Goal: Check status: Check status

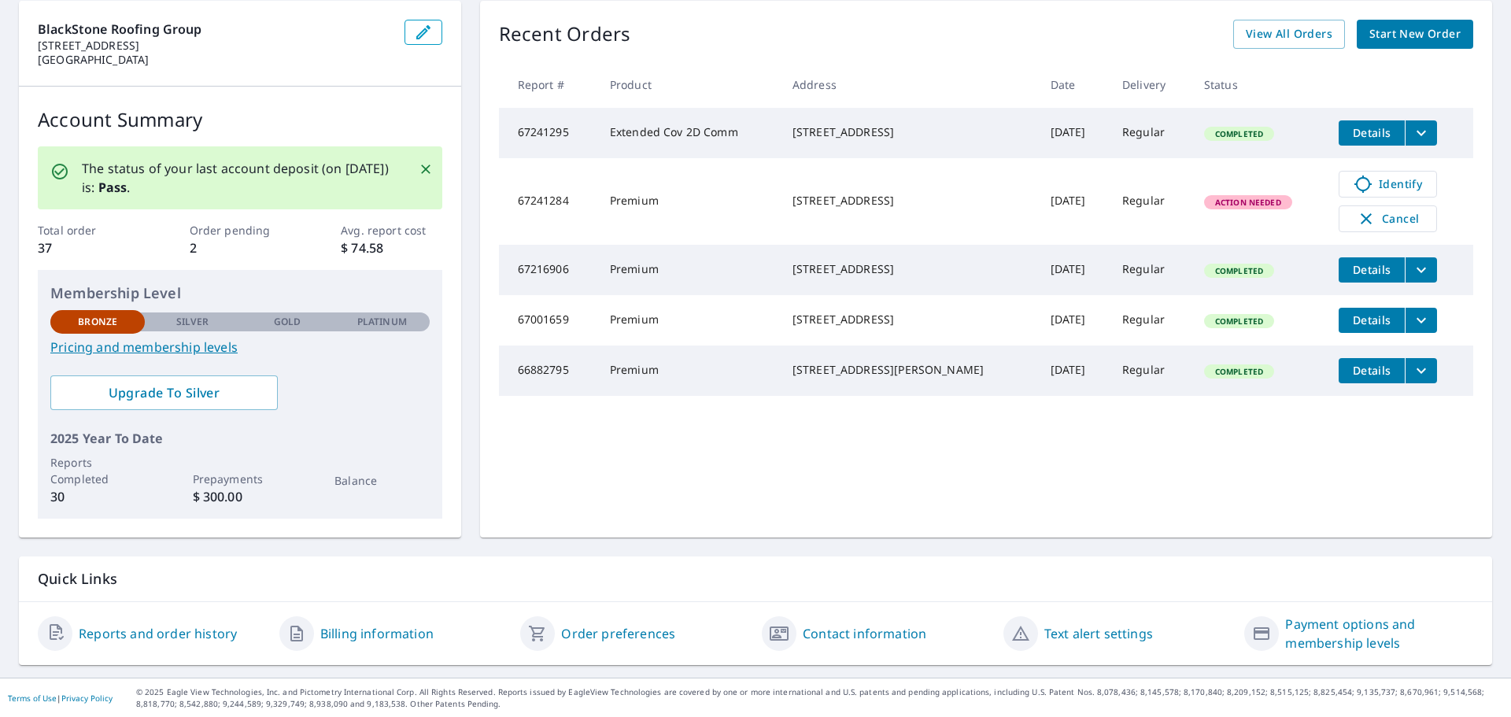
scroll to position [158, 0]
click at [183, 630] on link "Reports and order history" at bounding box center [158, 632] width 158 height 19
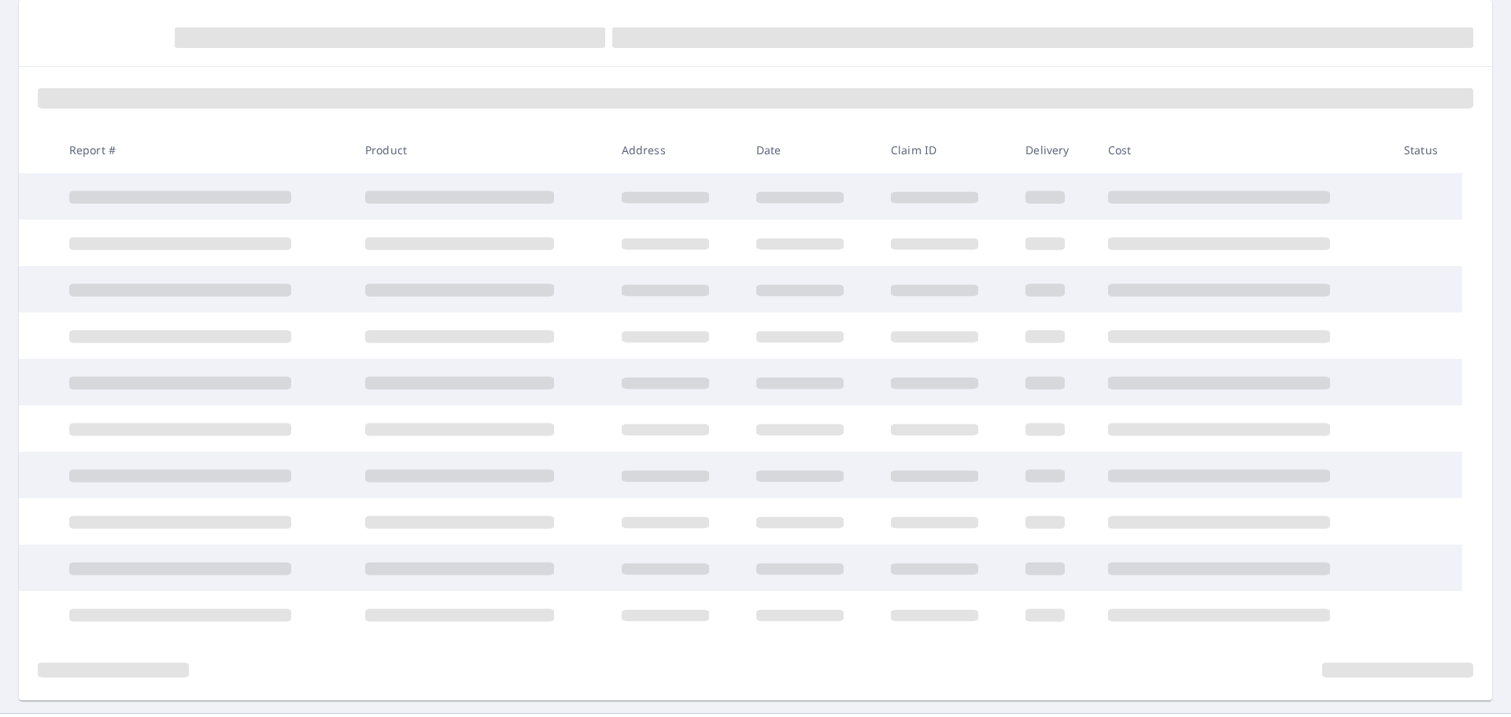
scroll to position [158, 0]
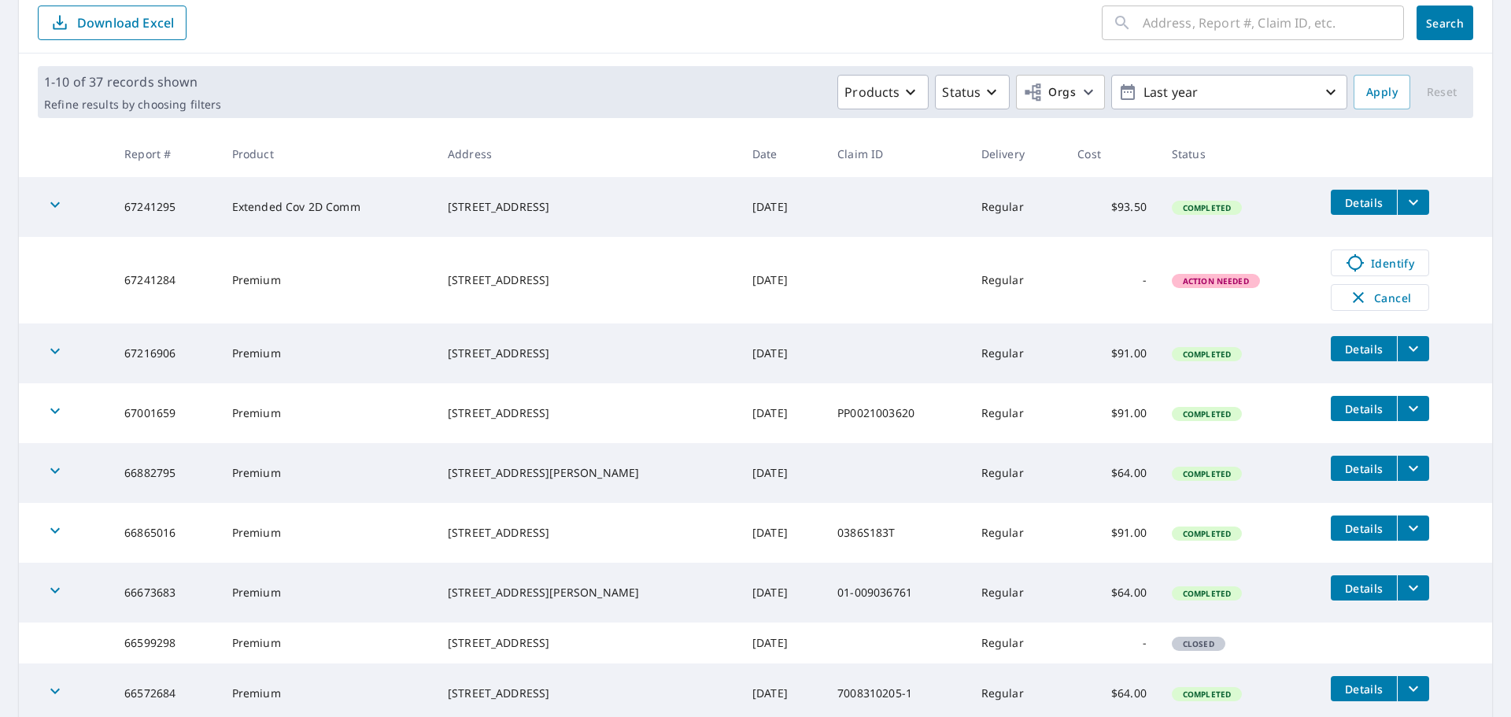
scroll to position [369, 0]
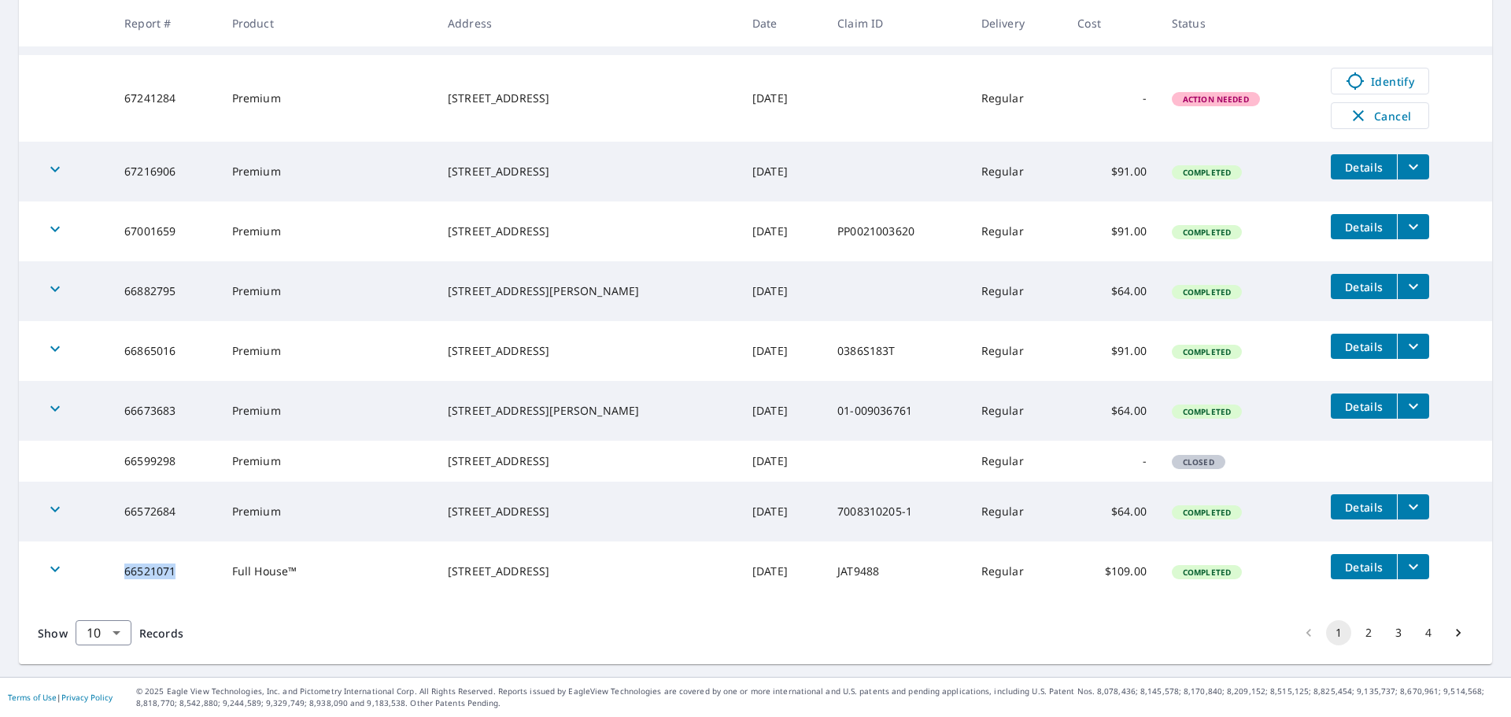
drag, startPoint x: 120, startPoint y: 570, endPoint x: 174, endPoint y: 578, distance: 54.1
click at [174, 578] on td "66521071" at bounding box center [166, 572] width 108 height 60
drag, startPoint x: 1137, startPoint y: 569, endPoint x: 1100, endPoint y: 572, distance: 37.9
click at [1100, 572] on td "$109.00" at bounding box center [1112, 572] width 94 height 60
click at [1356, 634] on button "2" at bounding box center [1368, 632] width 25 height 25
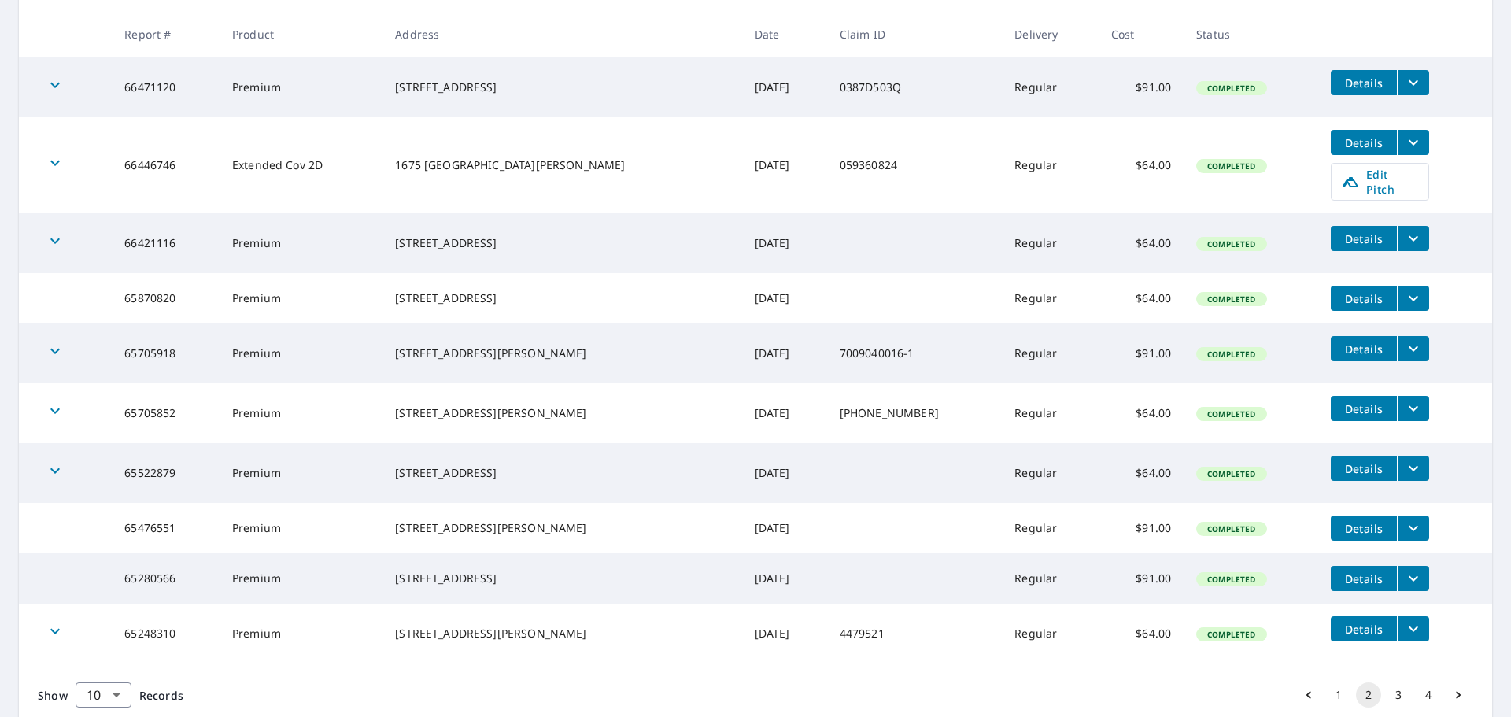
scroll to position [361, 0]
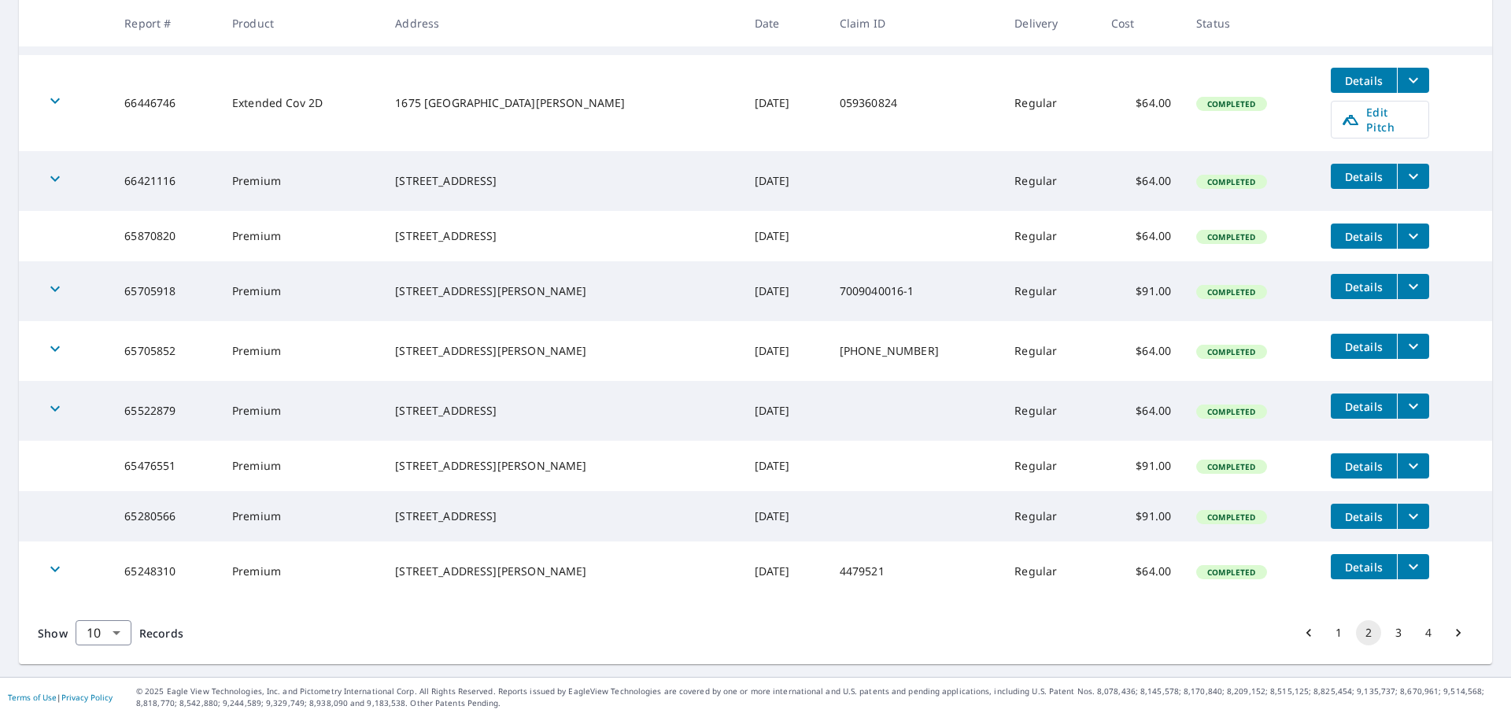
click at [1326, 634] on button "1" at bounding box center [1338, 632] width 25 height 25
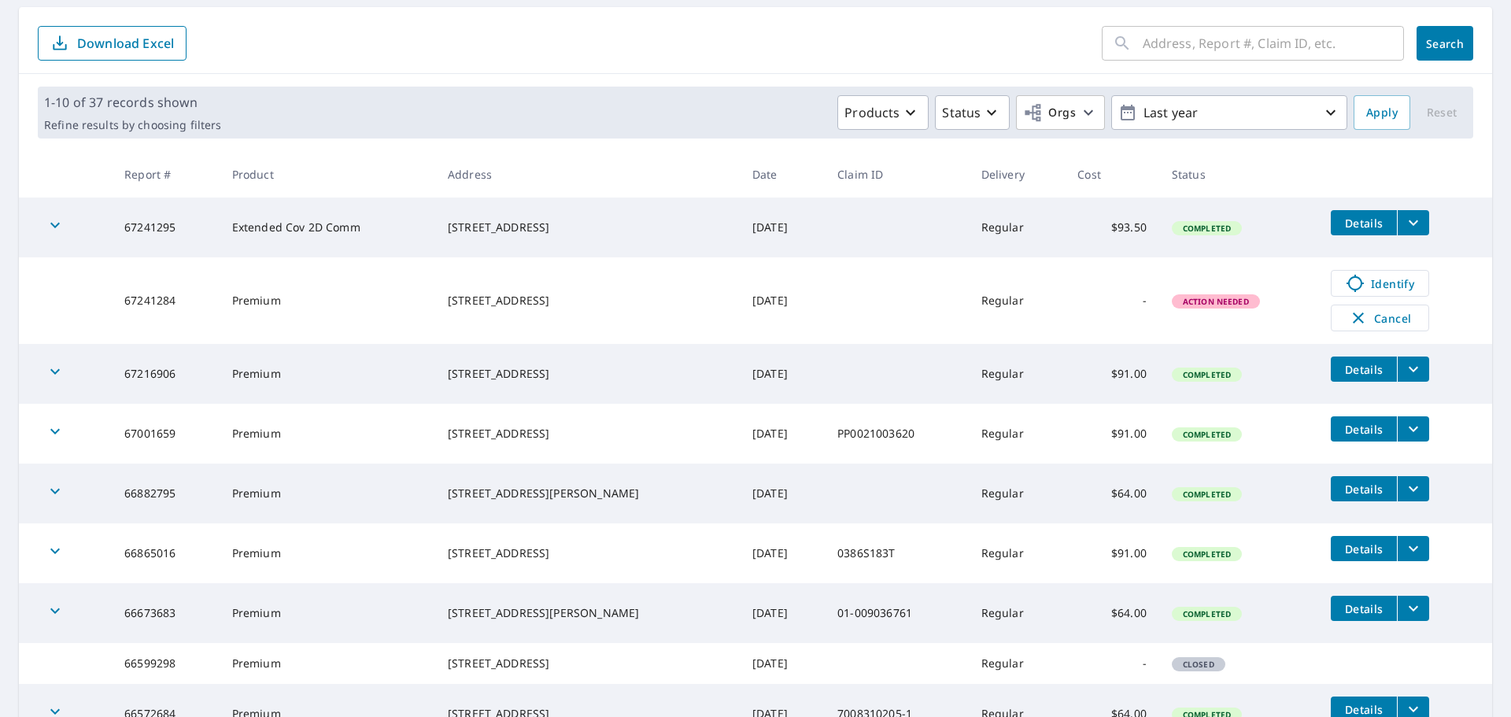
scroll to position [157, 0]
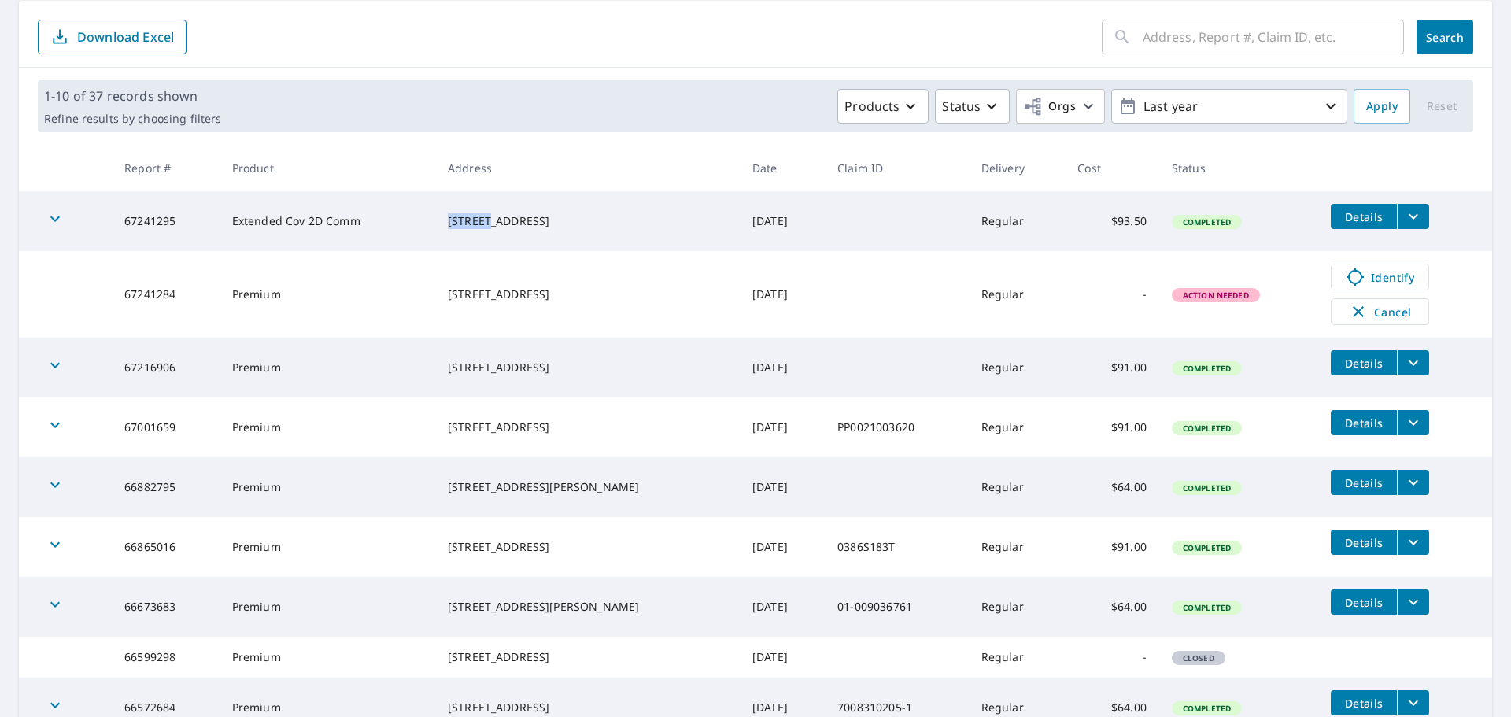
drag, startPoint x: 446, startPoint y: 216, endPoint x: 484, endPoint y: 216, distance: 37.8
click at [484, 216] on div "[STREET_ADDRESS]" at bounding box center [587, 221] width 279 height 16
drag, startPoint x: 445, startPoint y: 355, endPoint x: 526, endPoint y: 357, distance: 80.3
click at [526, 357] on td "[STREET_ADDRESS]" at bounding box center [587, 368] width 305 height 60
click at [1404, 364] on icon "filesDropdownBtn-67216906" at bounding box center [1413, 362] width 19 height 19
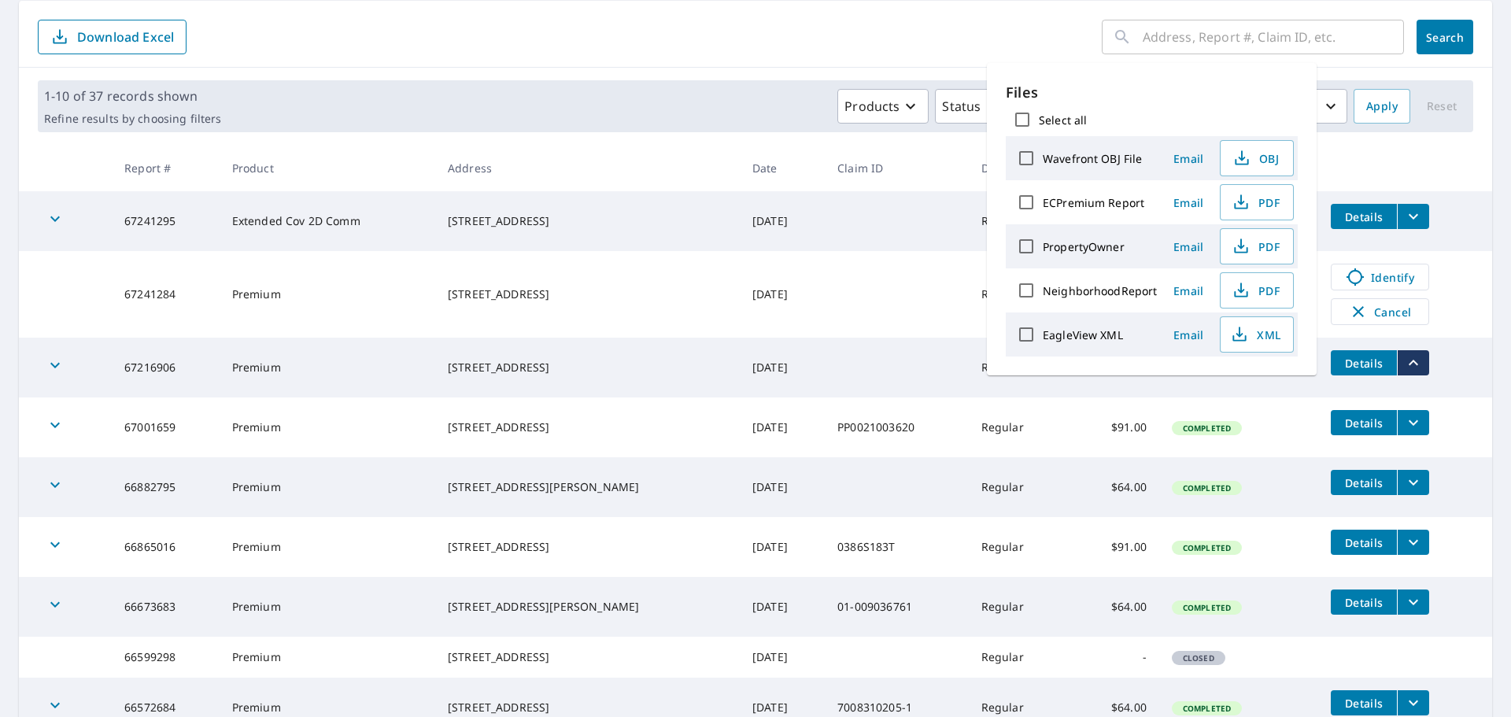
click at [1462, 389] on tr "67216906 Premium [STREET_ADDRESS] [DATE] Regular $91.00 Completed Details" at bounding box center [755, 368] width 1473 height 60
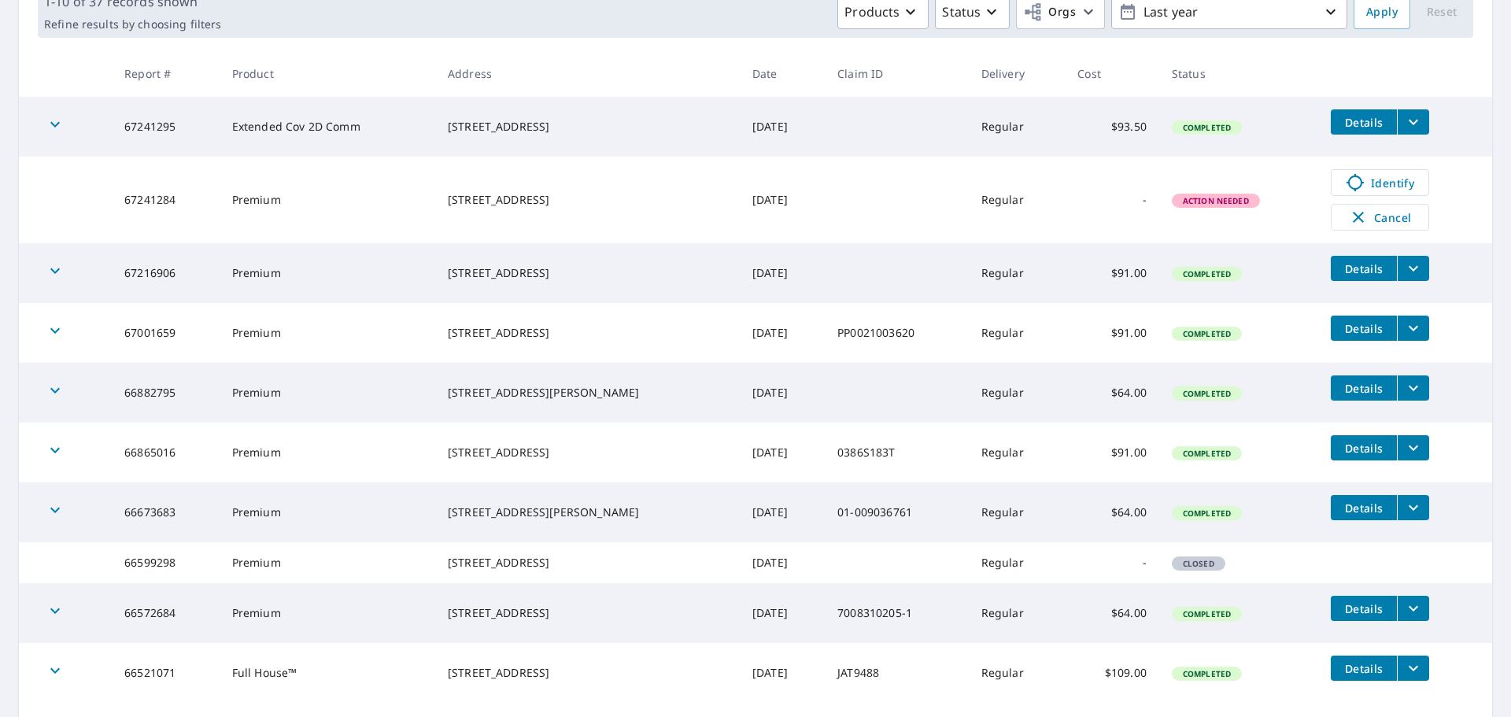
scroll to position [54, 0]
